Goal: Find specific page/section

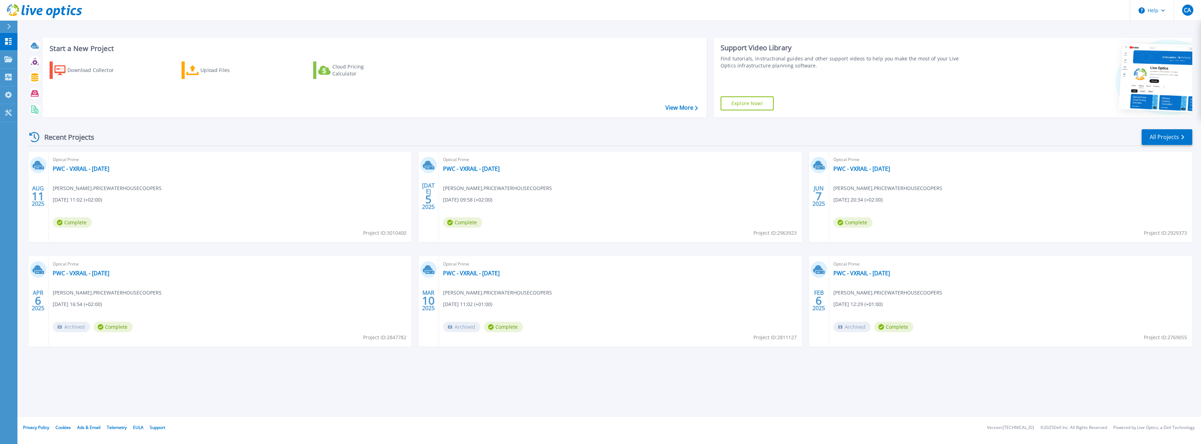
drag, startPoint x: 135, startPoint y: 172, endPoint x: 128, endPoint y: 168, distance: 8.1
click at [128, 168] on div "Optical Prime PWC - VXRAIL - August 2025 Cyril ADDA-BENATIA , PRICEWATERHOUSECO…" at bounding box center [230, 197] width 363 height 90
copy div "PWC - VXRAIL - [DATE]"
drag, startPoint x: 124, startPoint y: 169, endPoint x: 126, endPoint y: 171, distance: 3.7
click at [109, 169] on link "PWC - VXRAIL - [DATE]" at bounding box center [81, 168] width 57 height 7
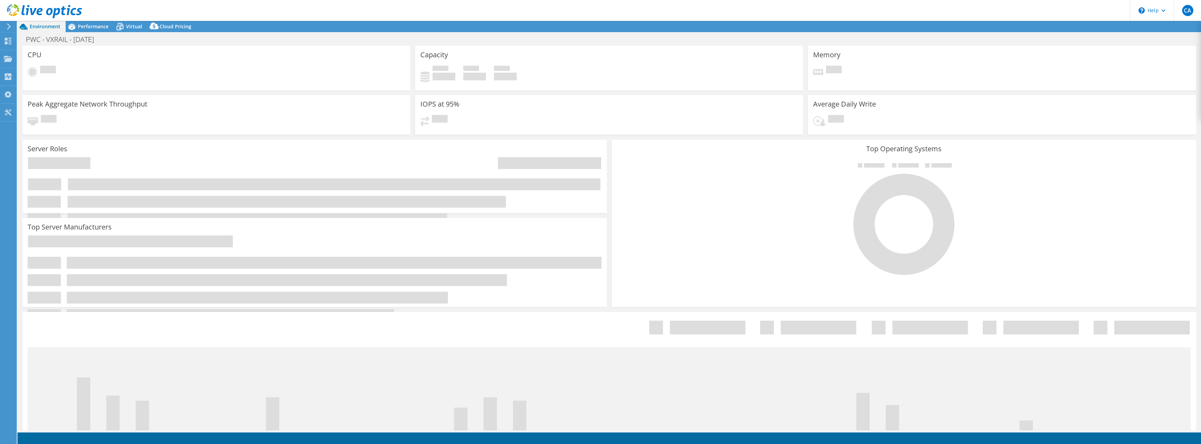
select select "USD"
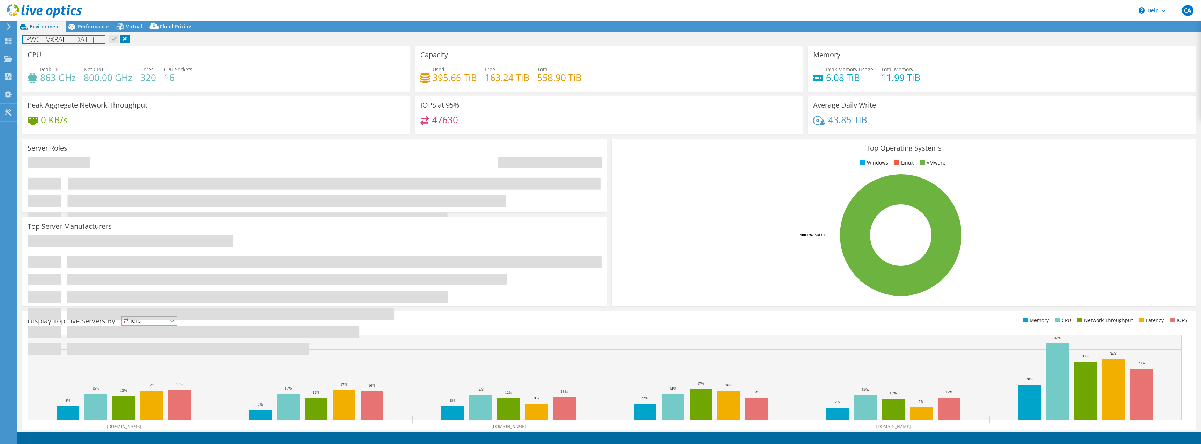
drag, startPoint x: 113, startPoint y: 39, endPoint x: 22, endPoint y: 40, distance: 91.1
click at [22, 40] on div "PWC - VXRAIL - [DATE] Print" at bounding box center [609, 39] width 1184 height 13
copy h1 "PWC - VXRAIL - [DATE]"
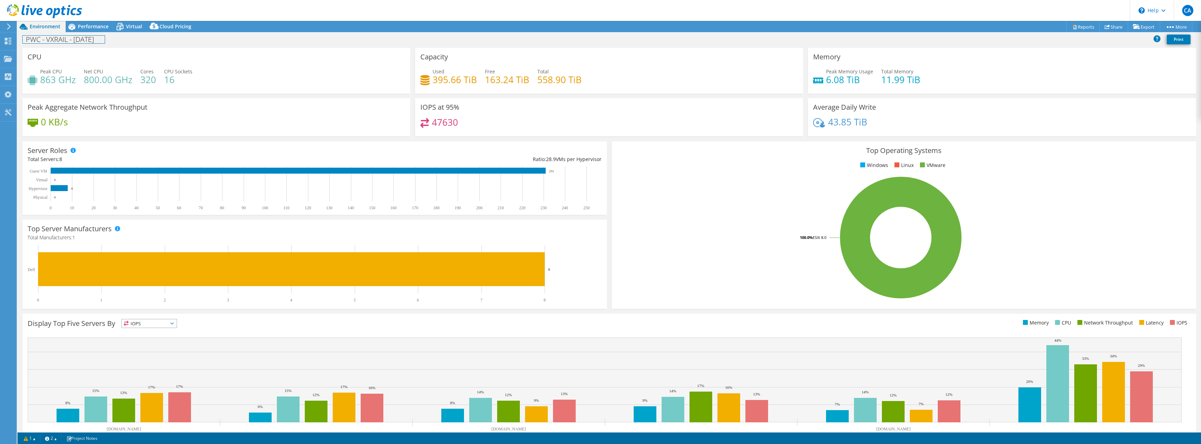
click at [105, 40] on h1 "PWC - VXRAIL - [DATE]" at bounding box center [64, 40] width 82 height 8
drag, startPoint x: 112, startPoint y: 40, endPoint x: 26, endPoint y: 40, distance: 86.2
click at [26, 40] on h1 "PWC - VXRAIL - [DATE]" at bounding box center [64, 40] width 82 height 8
copy h1 "PWC - VXRAIL - [DATE]"
drag, startPoint x: 7, startPoint y: 41, endPoint x: 19, endPoint y: 43, distance: 12.4
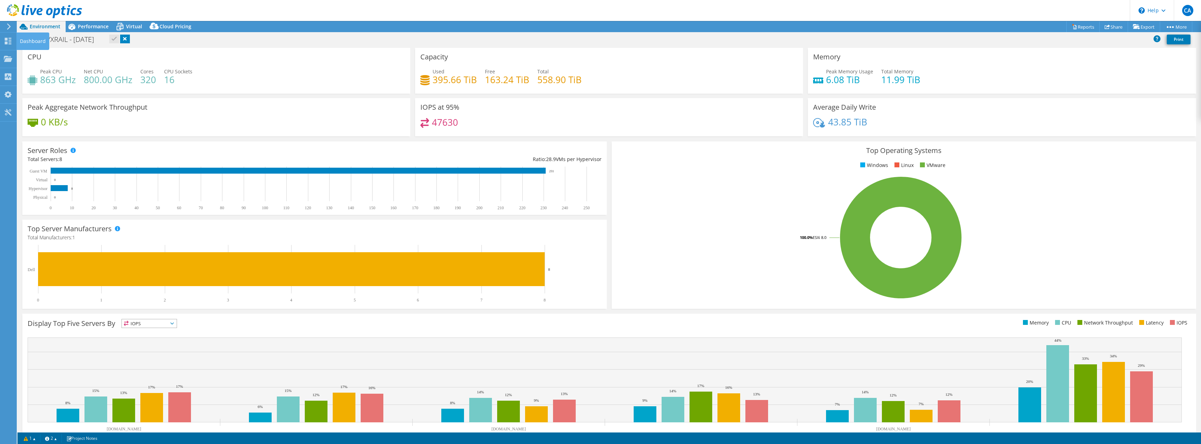
click at [7, 41] on icon at bounding box center [8, 41] width 8 height 7
